Goal: Information Seeking & Learning: Understand process/instructions

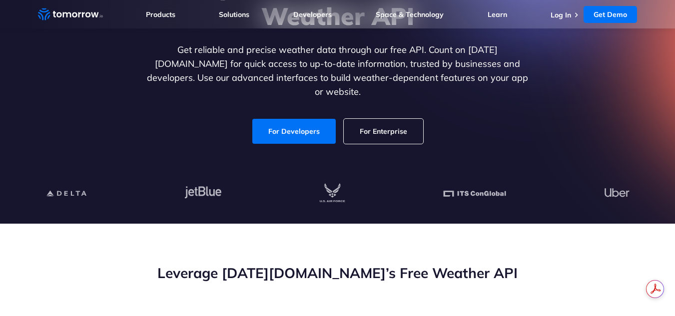
scroll to position [50, 0]
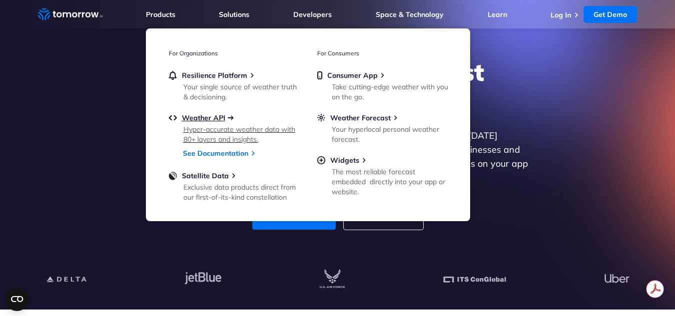
click at [202, 114] on span "Weather API" at bounding box center [203, 117] width 43 height 9
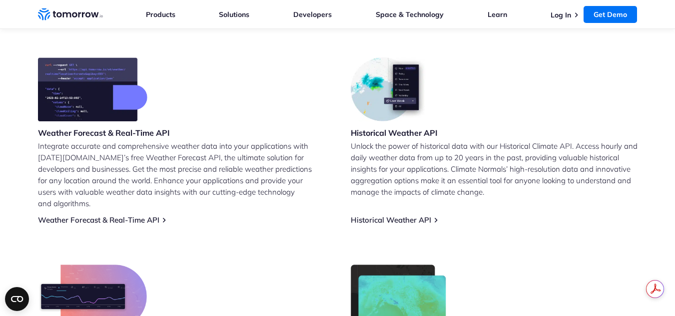
scroll to position [450, 0]
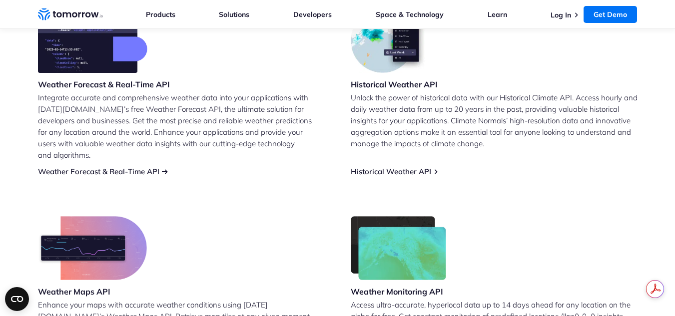
click at [126, 167] on link "Weather Forecast & Real-Time API" at bounding box center [98, 171] width 121 height 9
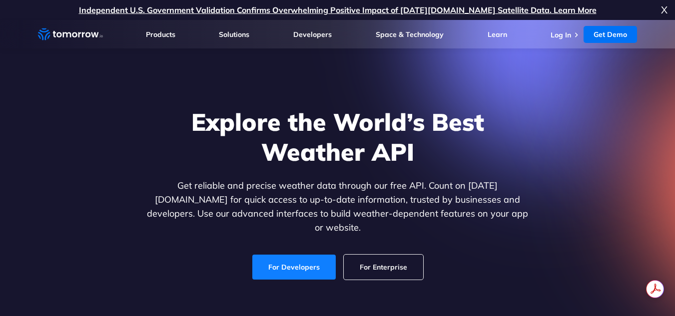
drag, startPoint x: 0, startPoint y: 0, endPoint x: 304, endPoint y: 259, distance: 399.1
click at [304, 259] on link "For Developers" at bounding box center [293, 267] width 83 height 25
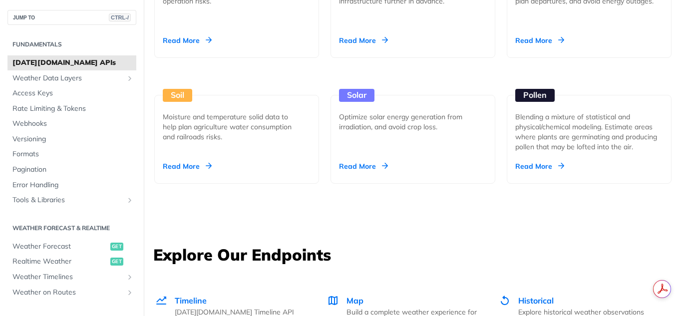
scroll to position [1148, 0]
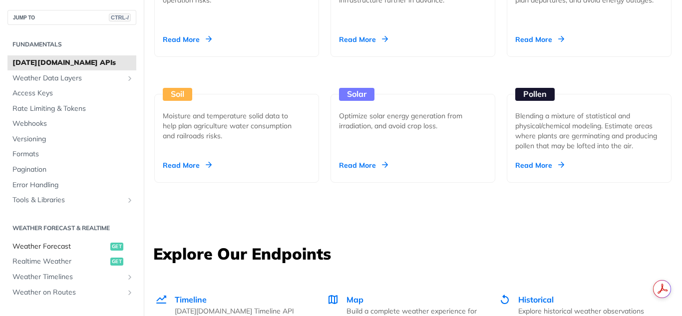
click at [59, 244] on span "Weather Forecast" at bounding box center [59, 247] width 95 height 10
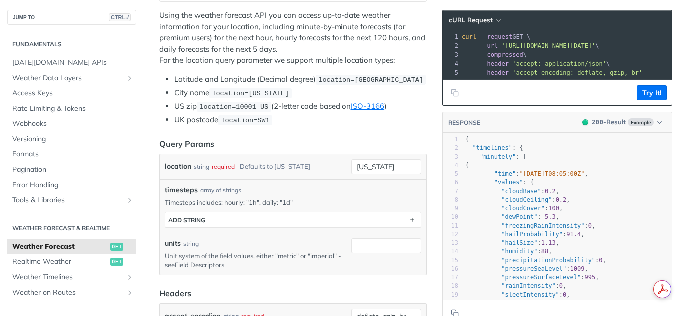
drag, startPoint x: 572, startPoint y: 78, endPoint x: 607, endPoint y: 76, distance: 34.5
click at [607, 76] on div "xxxxxxxxxx 1 curl --request GET \ 2 --url '[URL][DOMAIN_NAME][DATE]' \ 3 --comp…" at bounding box center [557, 54] width 229 height 49
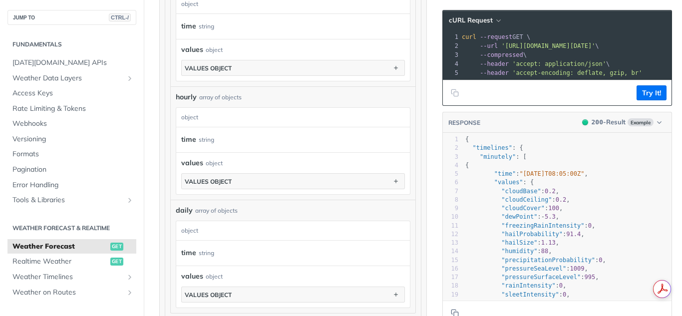
scroll to position [699, 0]
